Goal: Information Seeking & Learning: Learn about a topic

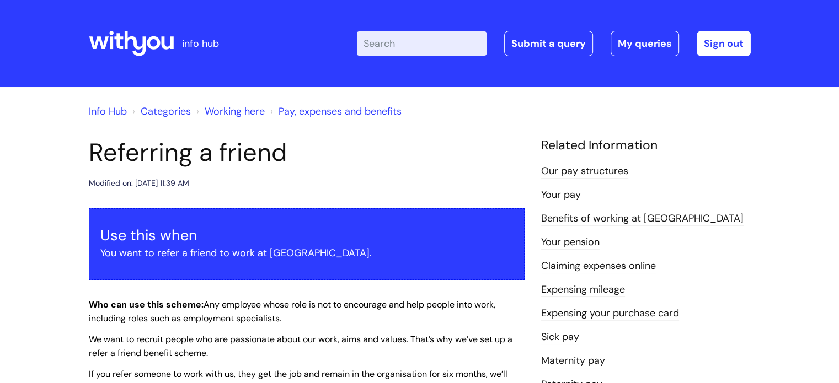
click at [414, 44] on input "Enter your search term here..." at bounding box center [422, 43] width 130 height 24
type input "email sign"
click button "Search" at bounding box center [0, 0] width 0 height 0
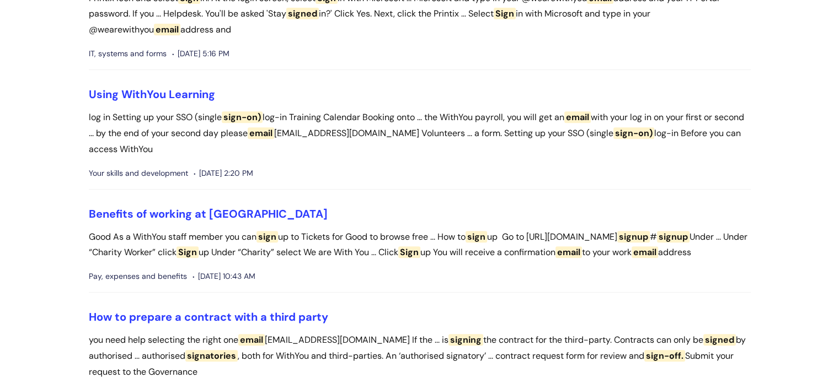
scroll to position [547, 0]
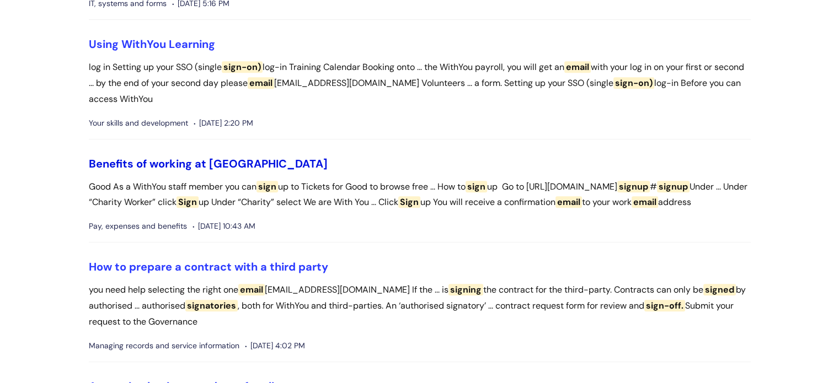
click at [151, 160] on link "Benefits of working at [GEOGRAPHIC_DATA]" at bounding box center [208, 164] width 239 height 14
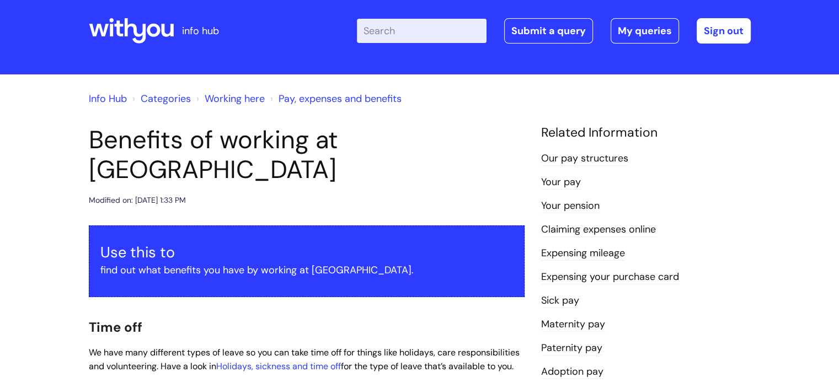
scroll to position [124, 0]
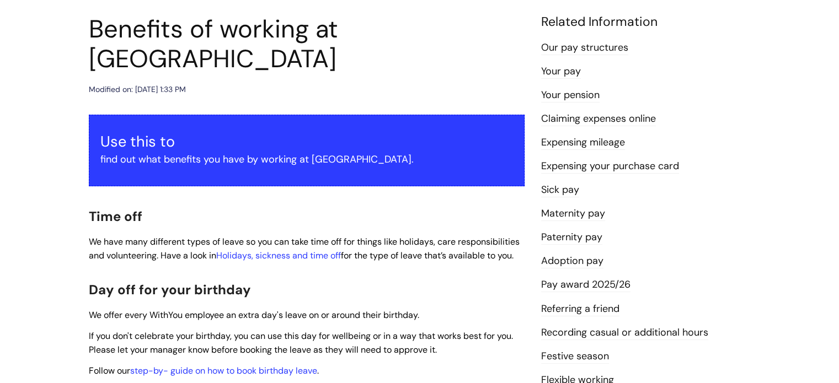
click at [593, 286] on link "Pay award 2025/26" at bounding box center [585, 285] width 89 height 14
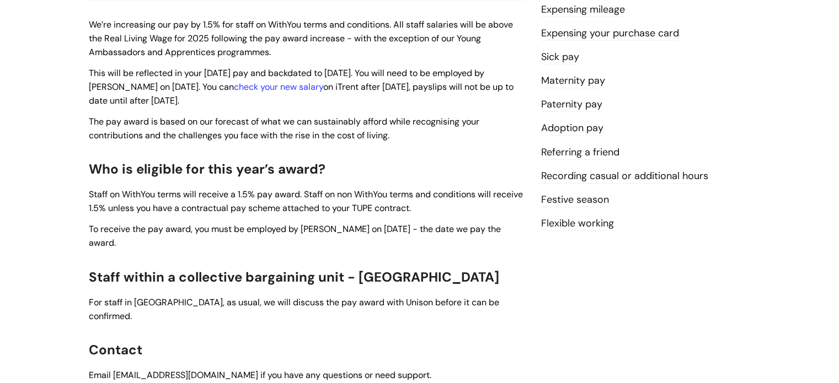
scroll to position [280, 0]
click at [590, 222] on link "Flexible working" at bounding box center [577, 224] width 73 height 14
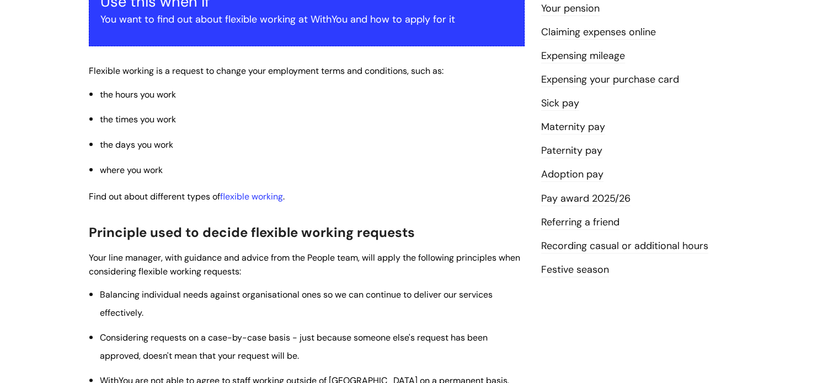
scroll to position [121, 0]
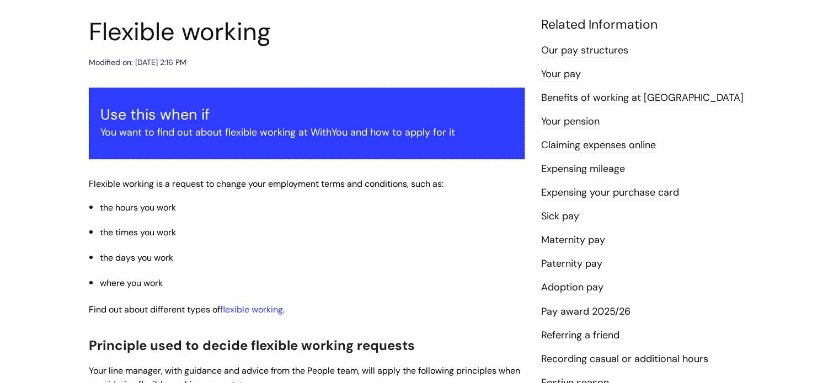
click at [559, 69] on link "Your pay" at bounding box center [561, 74] width 40 height 14
